Goal: Information Seeking & Learning: Check status

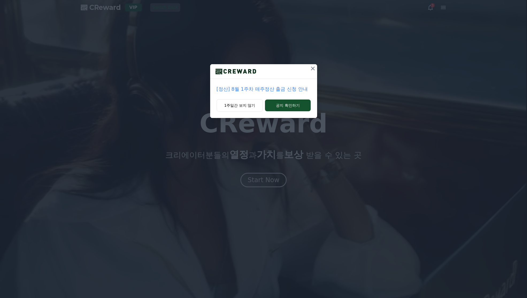
click at [313, 68] on icon at bounding box center [313, 69] width 4 height 4
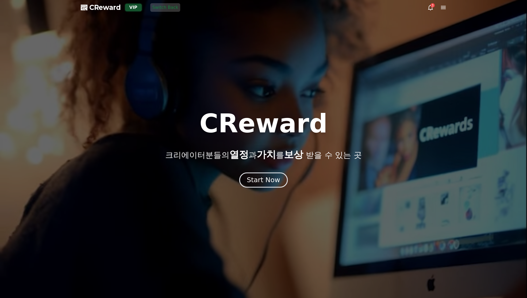
click at [276, 184] on div "Start Now" at bounding box center [263, 179] width 33 height 9
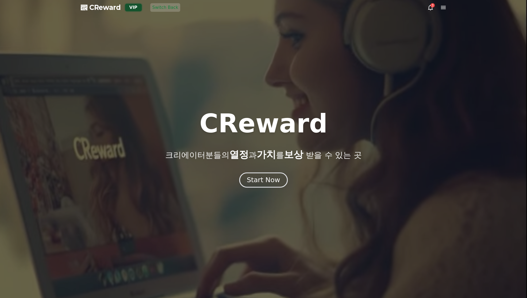
click at [252, 175] on button "Start Now" at bounding box center [263, 179] width 48 height 15
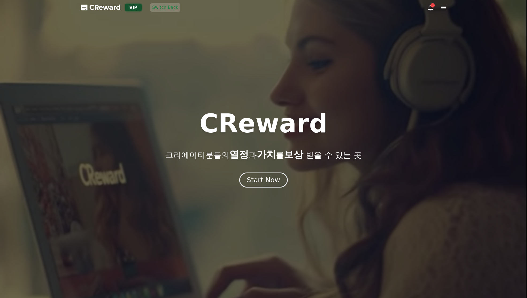
click at [256, 176] on div "Start Now" at bounding box center [263, 179] width 33 height 9
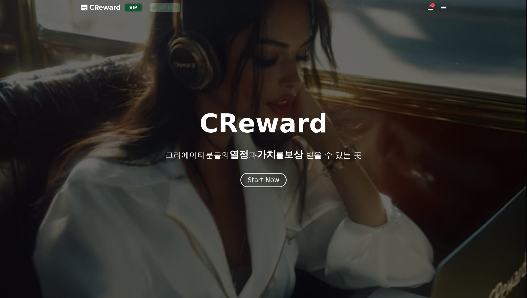
click at [275, 83] on div at bounding box center [263, 149] width 527 height 298
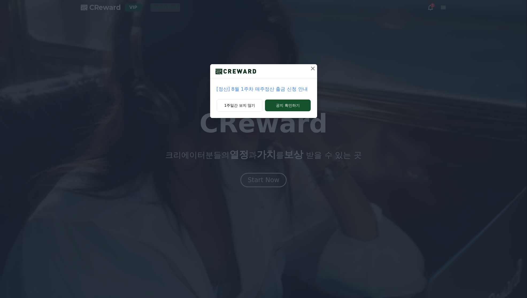
click at [311, 71] on icon at bounding box center [312, 68] width 6 height 6
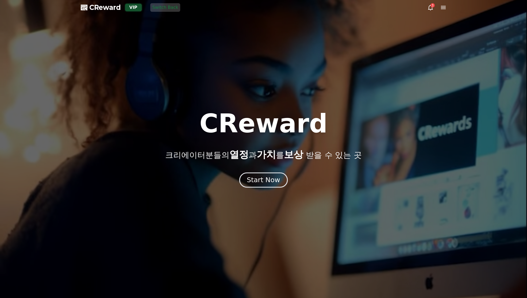
click at [274, 181] on div "Start Now" at bounding box center [263, 179] width 33 height 9
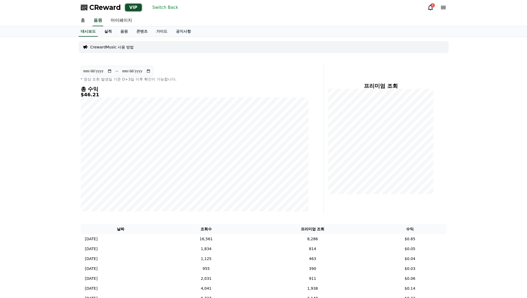
click at [110, 34] on link "실적" at bounding box center [108, 31] width 16 height 10
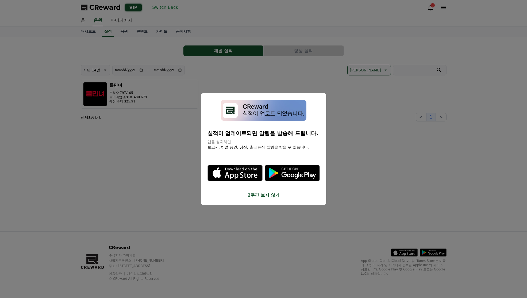
click at [299, 77] on button "close modal" at bounding box center [263, 149] width 527 height 298
click at [301, 50] on button "영상 실적" at bounding box center [304, 50] width 80 height 11
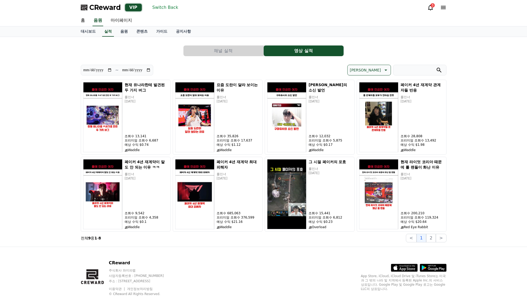
click at [378, 69] on p "[PERSON_NAME]" at bounding box center [365, 69] width 31 height 7
click at [368, 97] on button "조회수 순" at bounding box center [358, 98] width 20 height 12
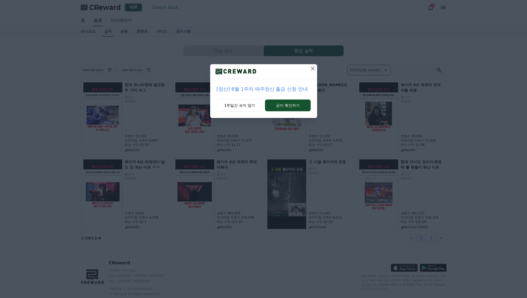
click at [374, 50] on div "[정산] 8월 1주차 매주정산 출금 신청 안내 1주일간 보지 않기 공지 확인하기" at bounding box center [263, 63] width 527 height 126
click at [378, 69] on div "[정산] 8월 1주차 매주정산 출금 신청 안내 1주일간 보지 않기 공지 확인하기" at bounding box center [263, 63] width 527 height 126
click at [312, 68] on icon at bounding box center [312, 68] width 6 height 6
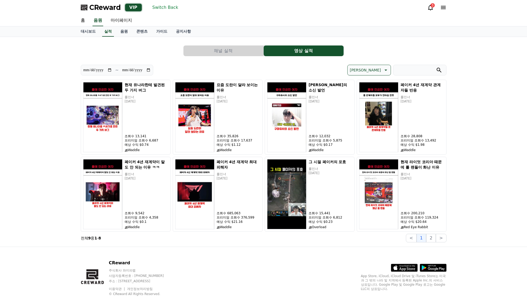
click at [375, 68] on p "[PERSON_NAME]" at bounding box center [365, 69] width 31 height 7
click at [365, 111] on button "수익 순" at bounding box center [356, 112] width 17 height 12
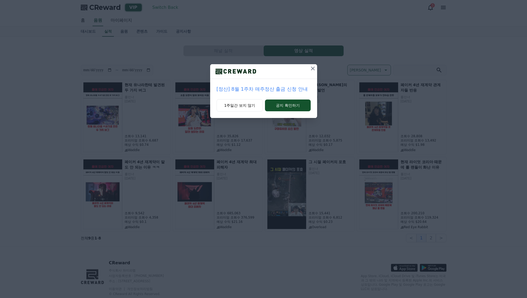
click at [312, 69] on icon at bounding box center [313, 69] width 4 height 4
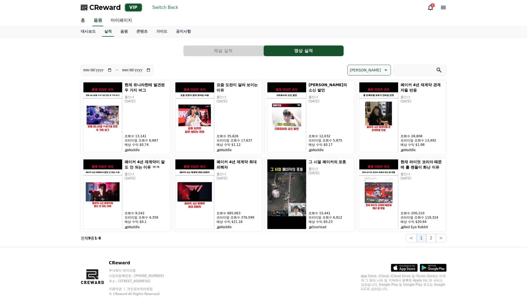
click at [373, 69] on p "[PERSON_NAME]" at bounding box center [365, 69] width 31 height 7
click at [368, 98] on button "조회수 순" at bounding box center [358, 98] width 20 height 12
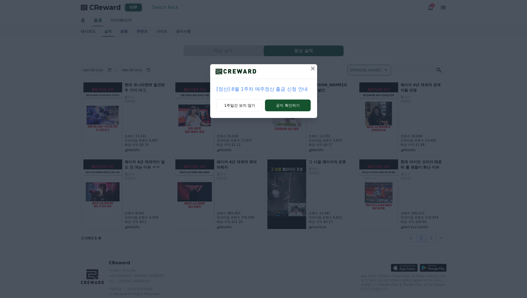
click at [375, 70] on div "[정산] 8월 1주차 매주정산 출금 신청 안내 1주일간 보지 않기 공지 확인하기" at bounding box center [263, 63] width 527 height 126
click at [312, 70] on icon at bounding box center [312, 68] width 6 height 6
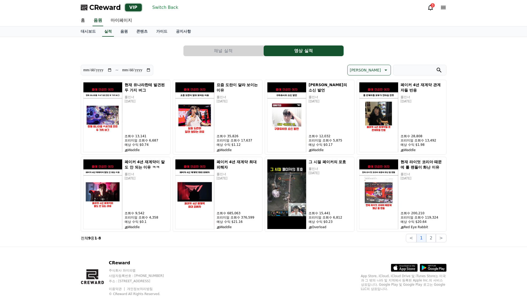
click at [368, 72] on button "[PERSON_NAME]" at bounding box center [368, 70] width 43 height 11
click at [365, 112] on button "수익 순" at bounding box center [356, 112] width 17 height 12
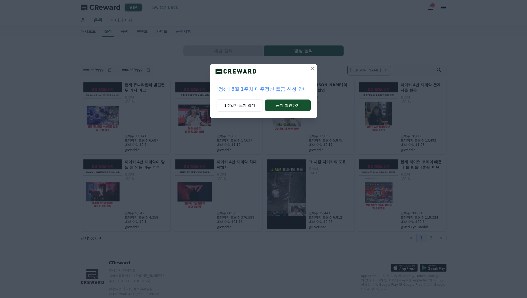
click at [313, 68] on icon at bounding box center [312, 68] width 6 height 6
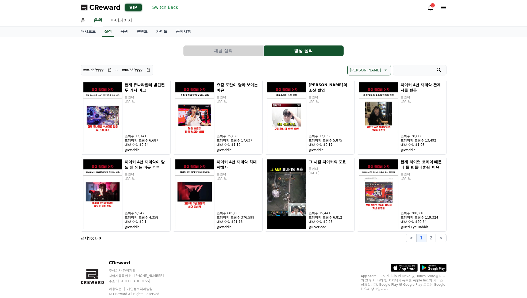
click at [382, 69] on icon at bounding box center [385, 70] width 6 height 6
click at [365, 112] on button "수익 순" at bounding box center [356, 112] width 17 height 12
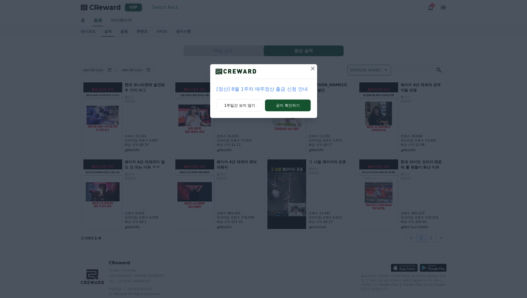
click at [313, 69] on icon at bounding box center [313, 69] width 4 height 4
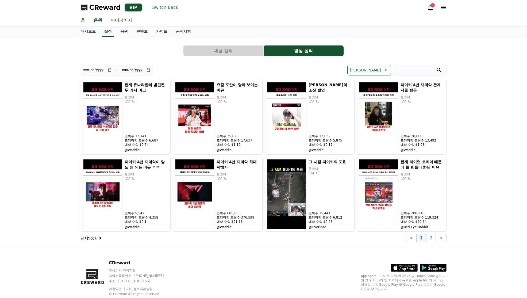
click at [376, 72] on p "[PERSON_NAME]" at bounding box center [365, 69] width 31 height 7
click at [368, 101] on button "조회수 순" at bounding box center [358, 98] width 20 height 12
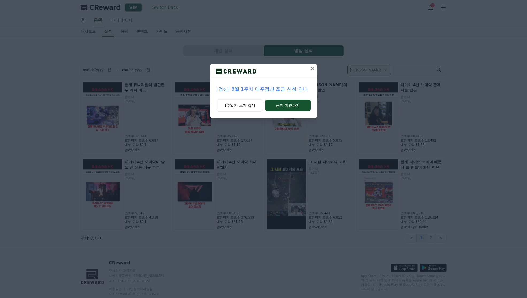
click at [313, 68] on icon at bounding box center [313, 69] width 4 height 4
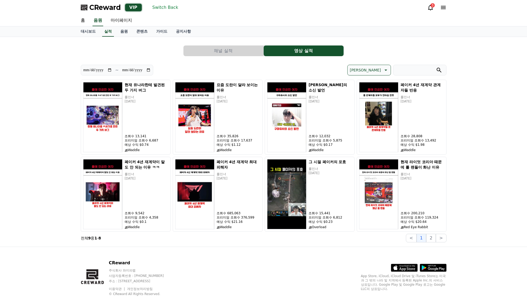
click at [372, 71] on p "[PERSON_NAME]" at bounding box center [365, 69] width 31 height 7
click at [474, 123] on div "**********" at bounding box center [263, 142] width 527 height 210
click at [365, 112] on button "수익 순" at bounding box center [356, 112] width 17 height 12
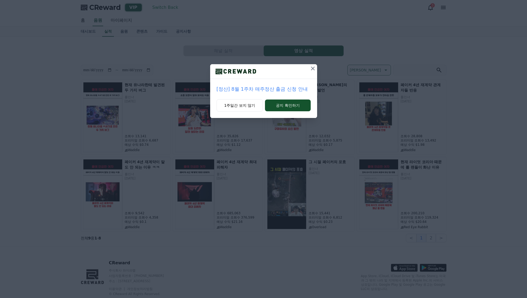
click at [377, 64] on div "[정산] 8월 1주차 매주정산 출금 신청 안내 1주일간 보지 않기 공지 확인하기" at bounding box center [263, 63] width 527 height 126
click at [367, 57] on div "[정산] 8월 1주차 매주정산 출금 신청 안내 1주일간 보지 않기 공지 확인하기" at bounding box center [263, 63] width 527 height 126
click at [313, 69] on icon at bounding box center [312, 68] width 6 height 6
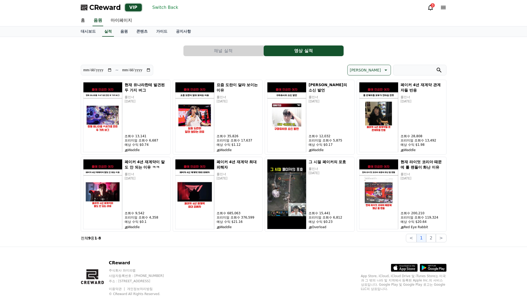
click at [380, 68] on p "[PERSON_NAME]" at bounding box center [365, 69] width 31 height 7
click at [368, 98] on button "조회수 순" at bounding box center [358, 98] width 20 height 12
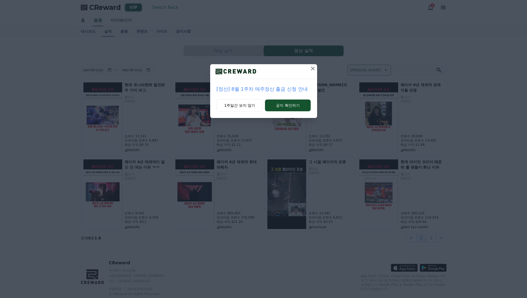
drag, startPoint x: 374, startPoint y: 59, endPoint x: 377, endPoint y: 69, distance: 10.6
click at [375, 59] on div "[정산] 8월 1주차 매주정산 출금 신청 안내 1주일간 보지 않기 공지 확인하기" at bounding box center [263, 63] width 527 height 126
drag, startPoint x: 353, startPoint y: 68, endPoint x: 317, endPoint y: 71, distance: 36.7
click at [352, 68] on div "[정산] 8월 1주차 매주정산 출금 신청 안내 1주일간 보지 않기 공지 확인하기" at bounding box center [263, 63] width 527 height 126
click at [314, 68] on icon at bounding box center [312, 68] width 6 height 6
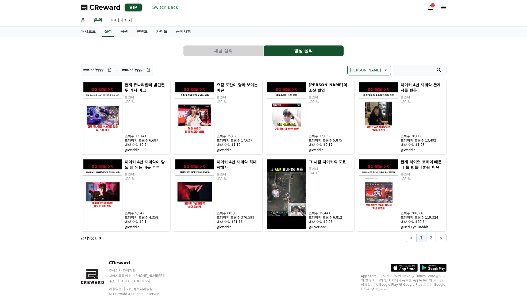
click at [379, 72] on p "[PERSON_NAME]" at bounding box center [365, 69] width 31 height 7
click at [382, 71] on icon at bounding box center [385, 70] width 6 height 6
click at [381, 70] on button "[PERSON_NAME]" at bounding box center [368, 70] width 43 height 11
click at [380, 70] on p "[PERSON_NAME]" at bounding box center [365, 69] width 31 height 7
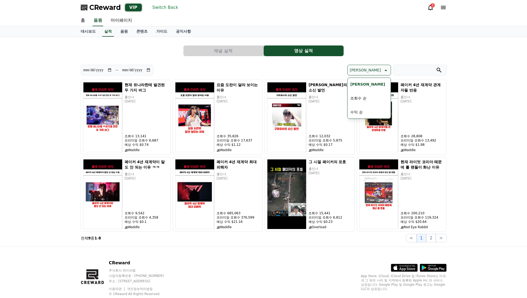
click at [380, 70] on p "[PERSON_NAME]" at bounding box center [365, 69] width 31 height 7
click at [380, 71] on p "[PERSON_NAME]" at bounding box center [365, 69] width 31 height 7
click at [392, 52] on div "채널 실적 영상 실적" at bounding box center [264, 50] width 366 height 11
click at [391, 68] on div "[PERSON_NAME]" at bounding box center [355, 70] width 183 height 11
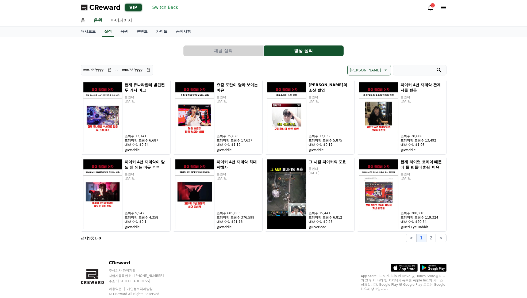
click at [387, 70] on icon at bounding box center [385, 70] width 6 height 6
click at [365, 110] on button "수익 순" at bounding box center [356, 112] width 17 height 12
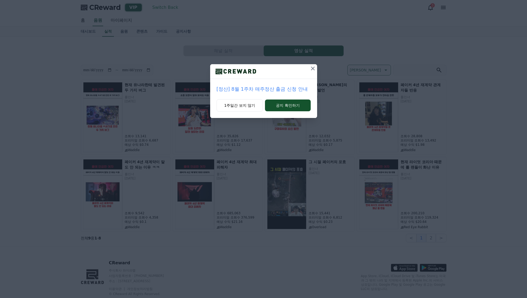
click at [312, 68] on icon at bounding box center [312, 68] width 6 height 6
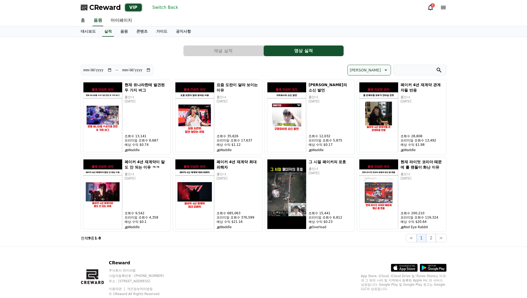
click at [223, 49] on button "채널 실적" at bounding box center [223, 50] width 80 height 11
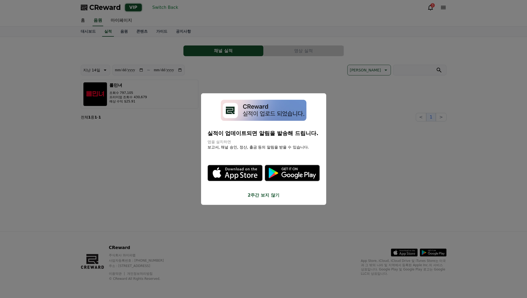
click at [165, 9] on button "close modal" at bounding box center [263, 149] width 527 height 298
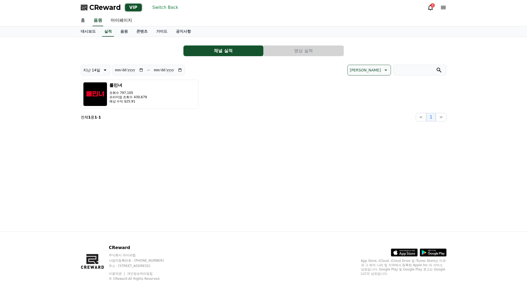
click at [167, 7] on button "Switch Back" at bounding box center [165, 7] width 30 height 9
